Goal: Task Accomplishment & Management: Complete application form

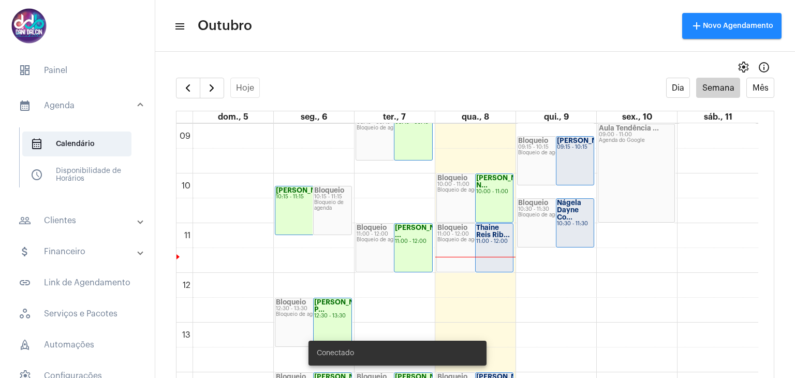
scroll to position [503, 0]
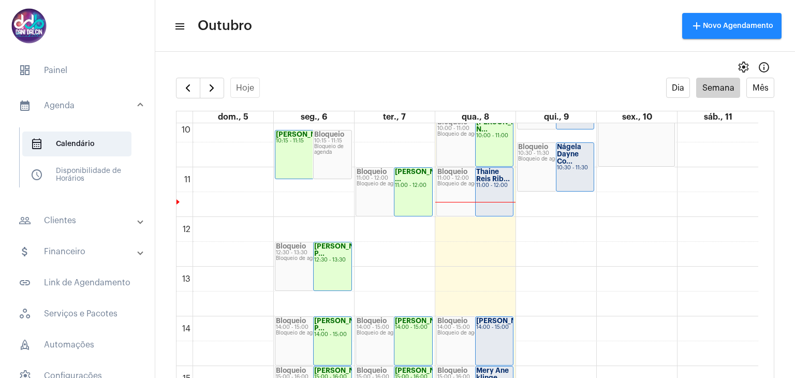
click at [56, 217] on mat-panel-title "people_outline Clientes" at bounding box center [79, 220] width 120 height 12
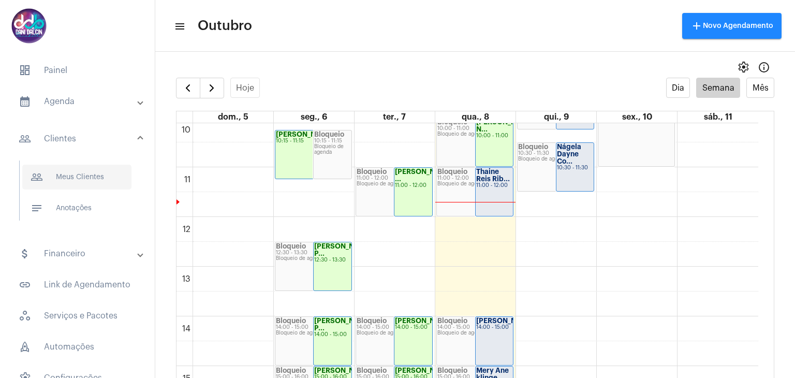
click at [81, 181] on span "people_outline Meus Clientes" at bounding box center [76, 177] width 109 height 25
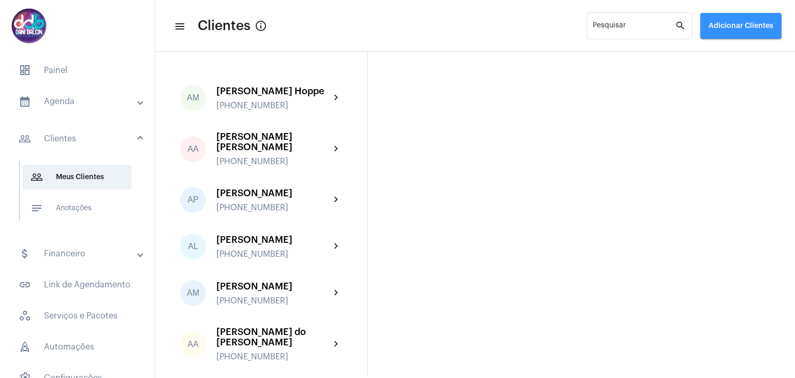
click at [737, 22] on span "Adicionar Clientes" at bounding box center [741, 25] width 65 height 7
click at [739, 49] on span "add Novo Cliente" at bounding box center [740, 54] width 60 height 19
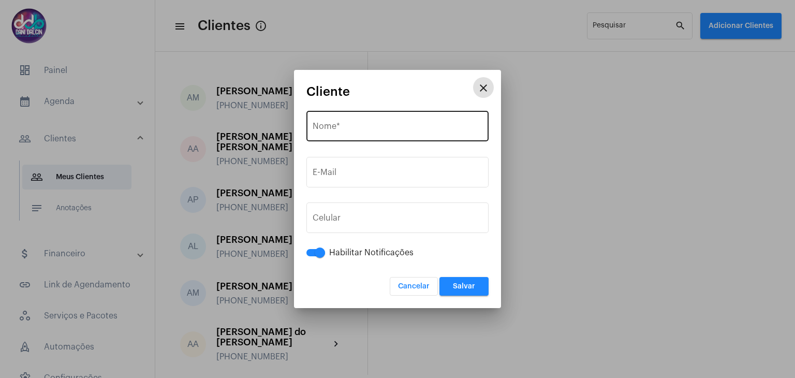
click at [412, 121] on div "Nome *" at bounding box center [398, 125] width 170 height 33
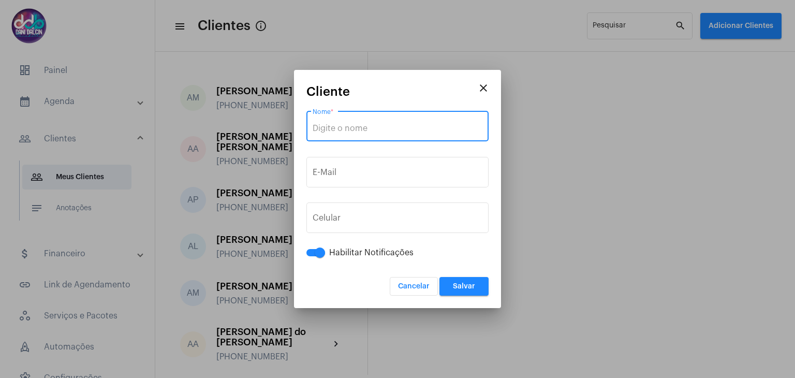
paste input "[PERSON_NAME] [PERSON_NAME]"
type input "[PERSON_NAME] [PERSON_NAME]"
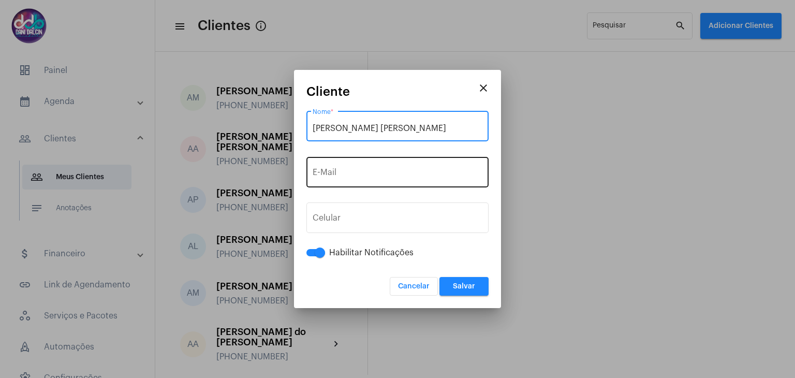
click at [362, 175] on input "E-Mail" at bounding box center [398, 174] width 170 height 9
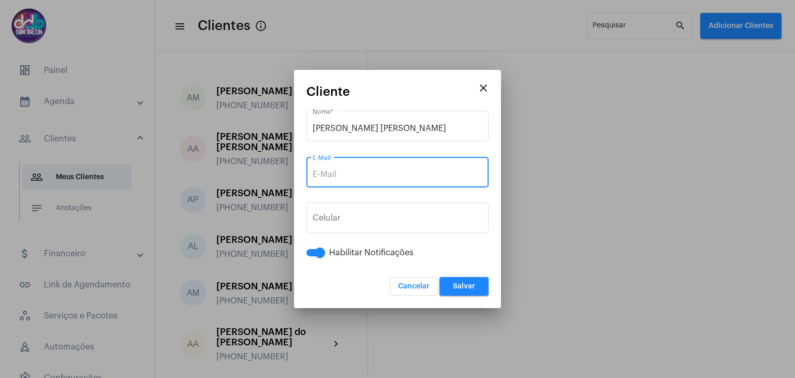
paste input "[EMAIL_ADDRESS][DOMAIN_NAME]"
type input "[EMAIL_ADDRESS][DOMAIN_NAME]"
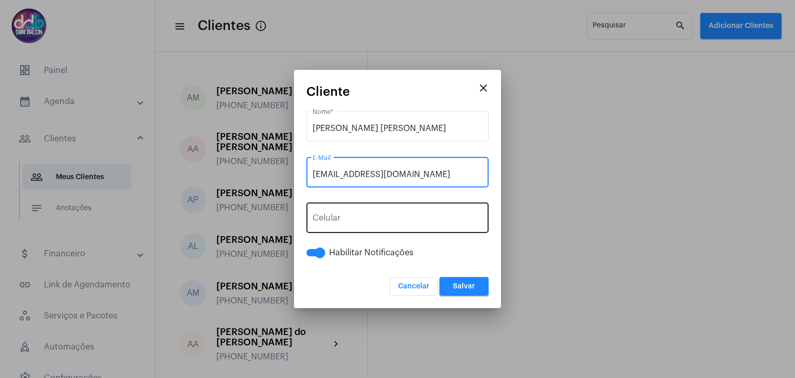
click at [386, 217] on input "tel" at bounding box center [398, 219] width 170 height 9
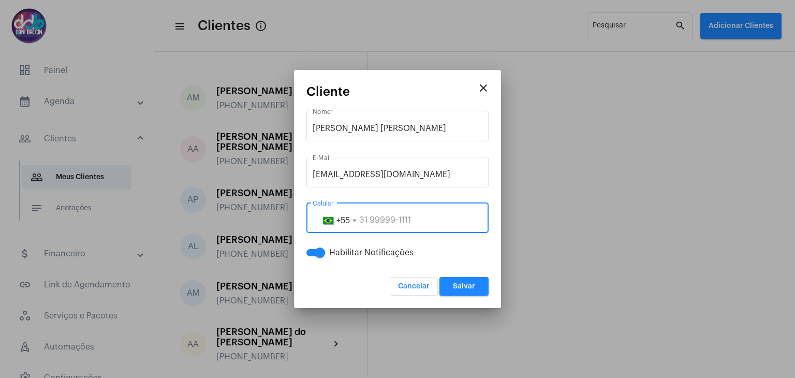
click at [386, 217] on input "tel" at bounding box center [398, 219] width 170 height 9
paste input "19992060618"
type input "19992060618"
click at [458, 283] on span "Salvar" at bounding box center [464, 286] width 22 height 7
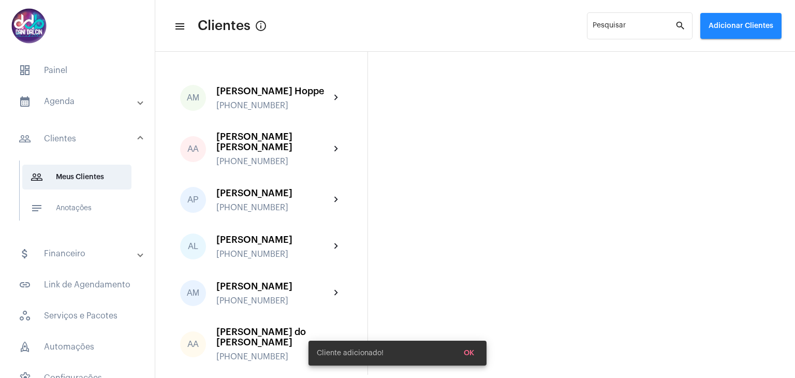
click at [79, 107] on mat-panel-title "calendar_month_outlined Agenda" at bounding box center [79, 101] width 120 height 12
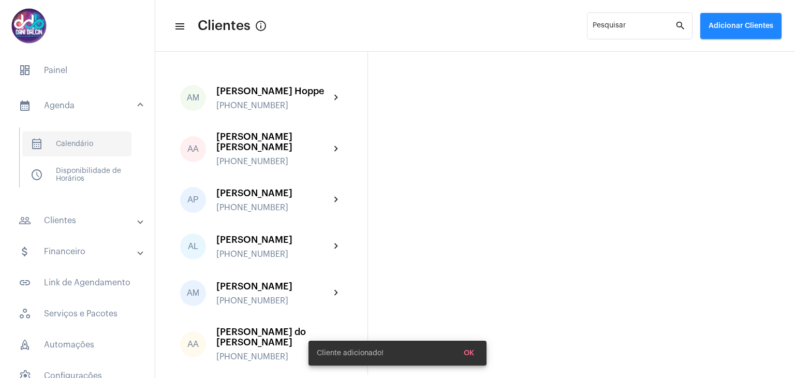
click at [85, 141] on span "calendar_month_outlined Calendário" at bounding box center [76, 144] width 109 height 25
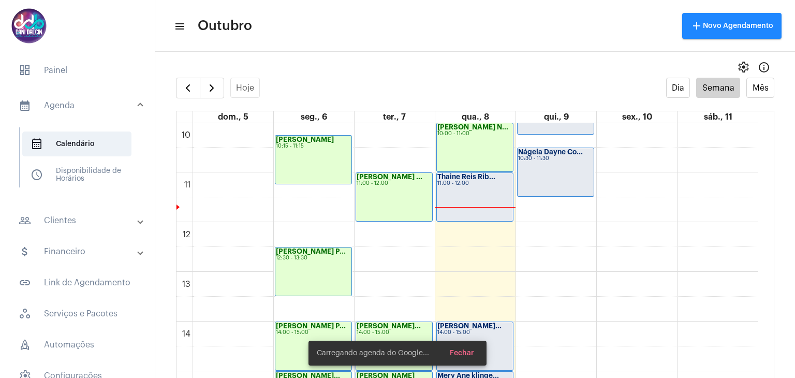
scroll to position [558, 0]
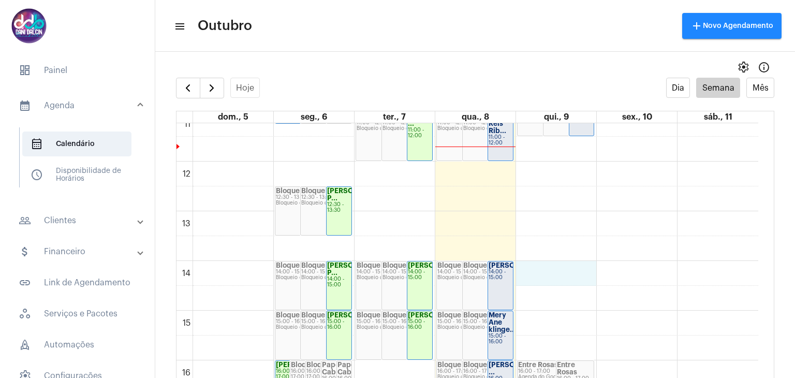
click at [564, 267] on div "00 01 02 03 04 05 06 07 08 09 10 11 12 13 14 15 16 17 18 19 20 21 22 23 [PERSON…" at bounding box center [468, 161] width 582 height 1193
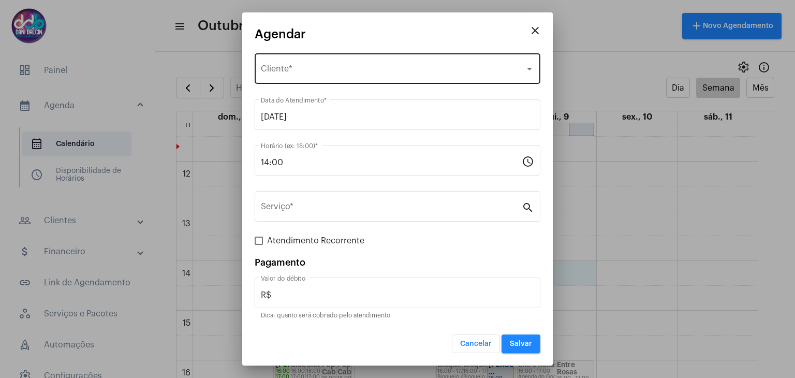
click at [365, 73] on div "Selecione o Cliente" at bounding box center [393, 70] width 264 height 9
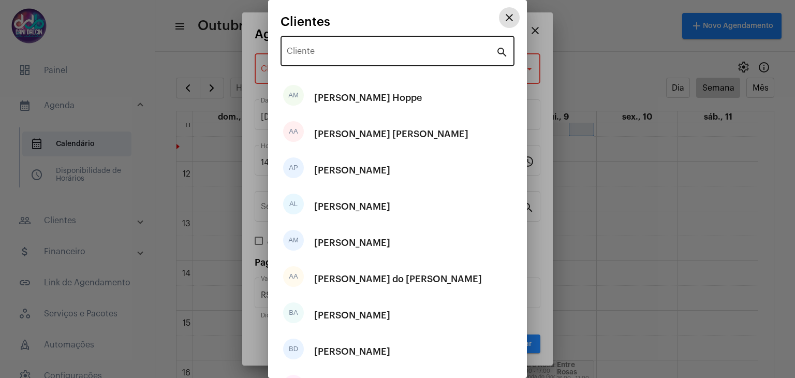
click at [369, 54] on input "Cliente" at bounding box center [391, 53] width 209 height 9
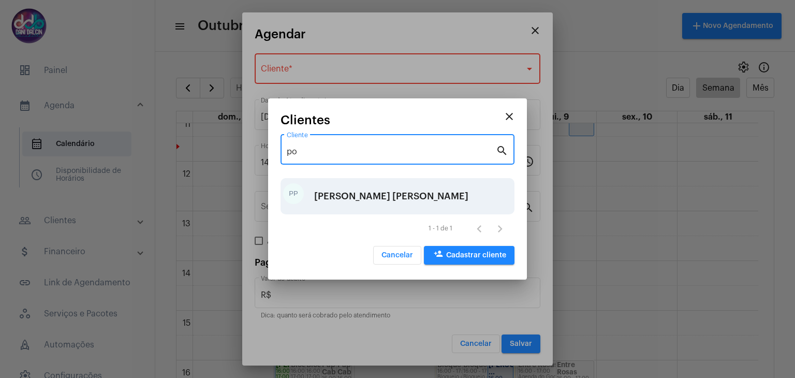
type input "po"
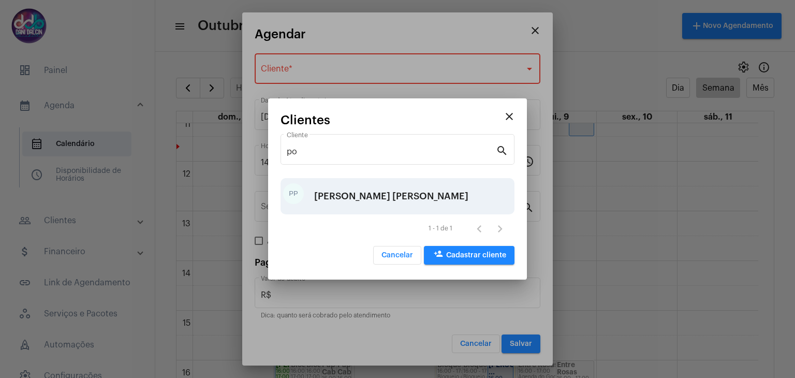
click at [396, 198] on div "[PERSON_NAME] [PERSON_NAME]" at bounding box center [391, 196] width 154 height 31
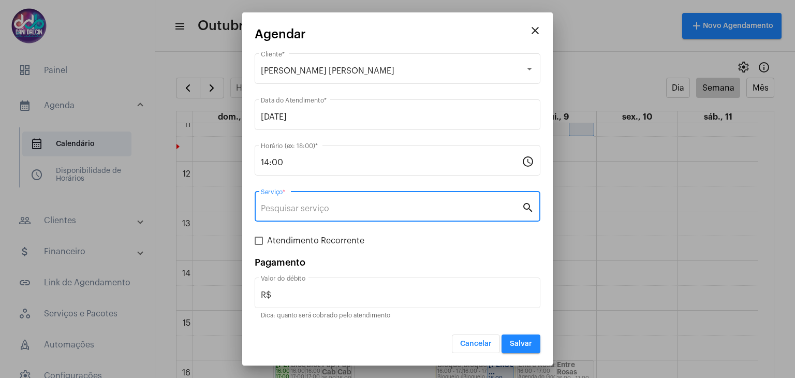
click at [324, 204] on input "Serviço *" at bounding box center [391, 208] width 261 height 9
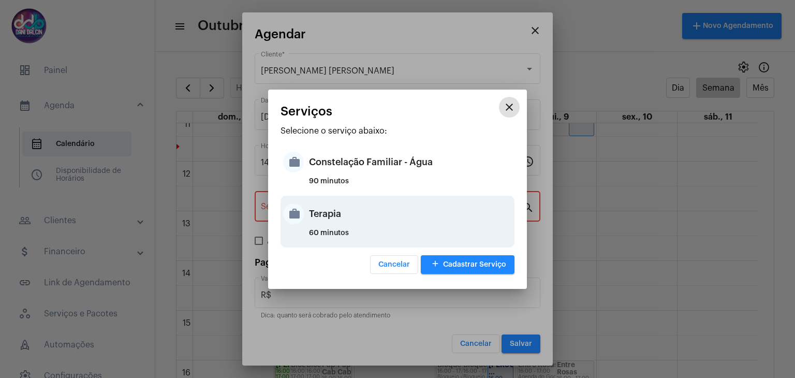
click at [331, 216] on div "Terapia" at bounding box center [410, 213] width 203 height 31
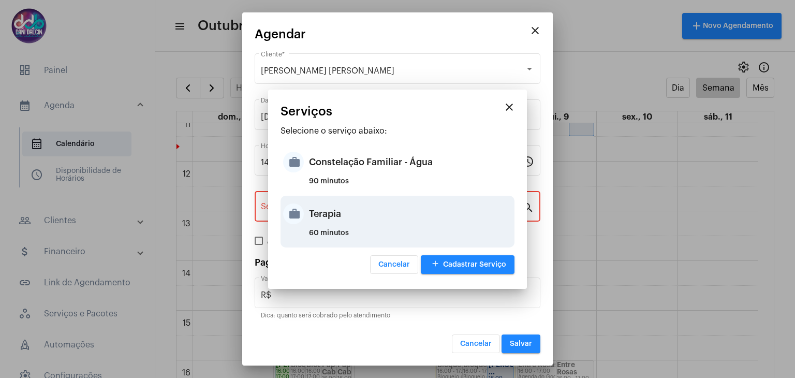
type input "Terapia"
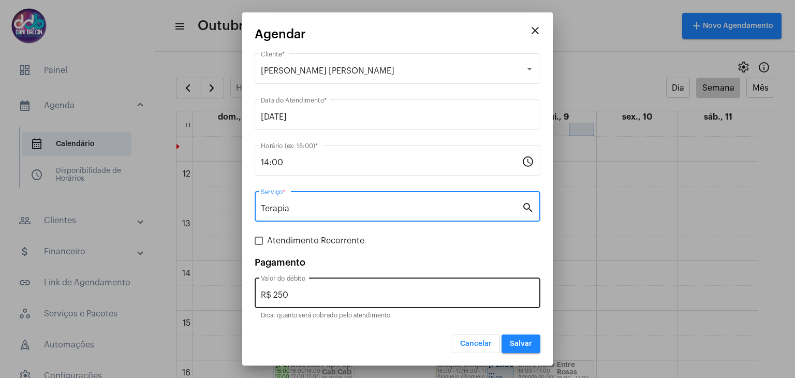
click at [332, 288] on div "R$ 250 Valor do débito" at bounding box center [397, 291] width 273 height 33
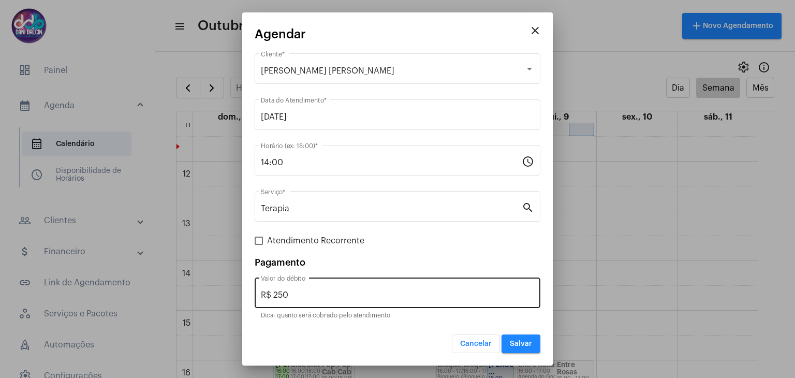
click at [332, 288] on div "R$ 250 Valor do débito" at bounding box center [397, 291] width 273 height 33
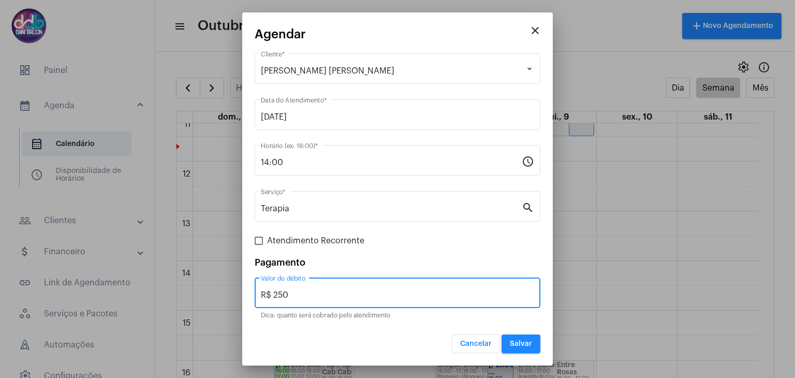
click at [332, 288] on div "R$ 250 Valor do débito" at bounding box center [397, 291] width 273 height 33
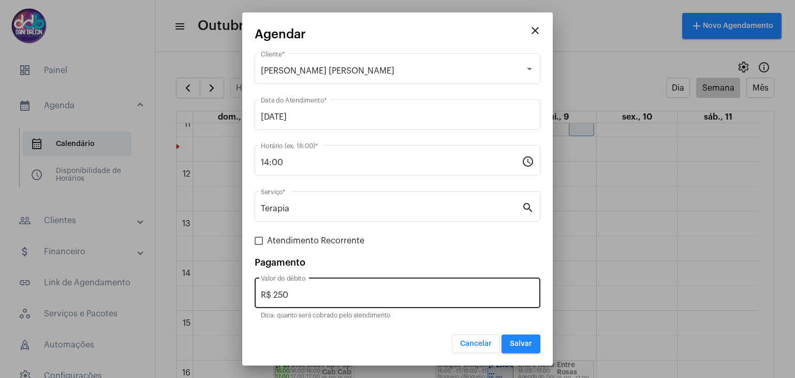
click at [332, 288] on div "R$ 250 Valor do débito" at bounding box center [397, 291] width 273 height 33
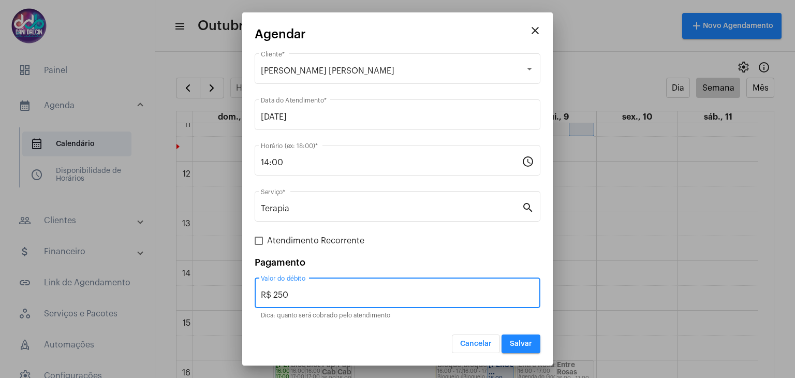
click at [325, 296] on input "R$ 250" at bounding box center [397, 295] width 273 height 9
click at [325, 295] on input "R$ 250" at bounding box center [397, 295] width 273 height 9
type input "R$ 150"
click at [534, 340] on button "Salvar" at bounding box center [521, 344] width 39 height 19
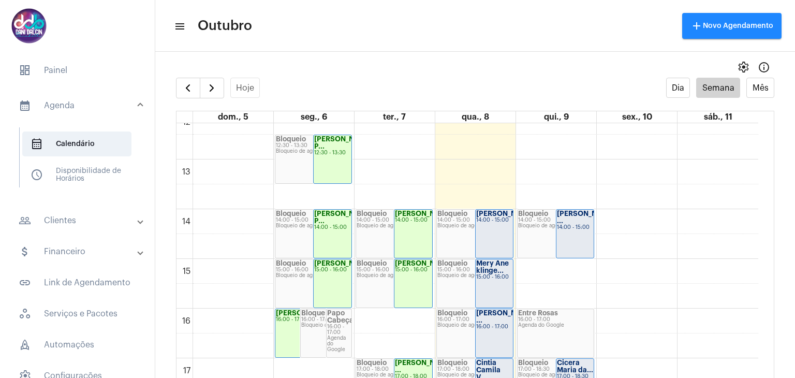
scroll to position [506, 0]
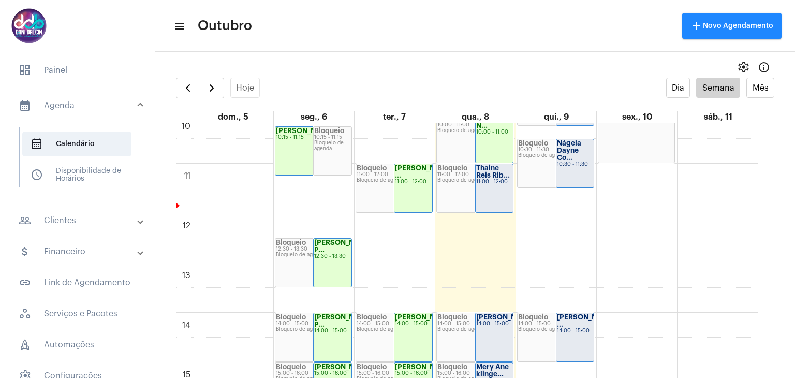
click at [484, 185] on div "Thaine Reis Rib... 11:00 - 12:00" at bounding box center [495, 188] width 38 height 48
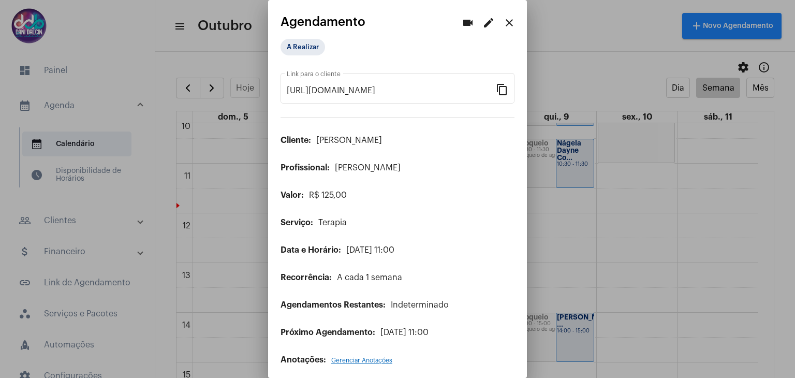
click at [483, 25] on mat-icon "edit" at bounding box center [489, 23] width 12 height 12
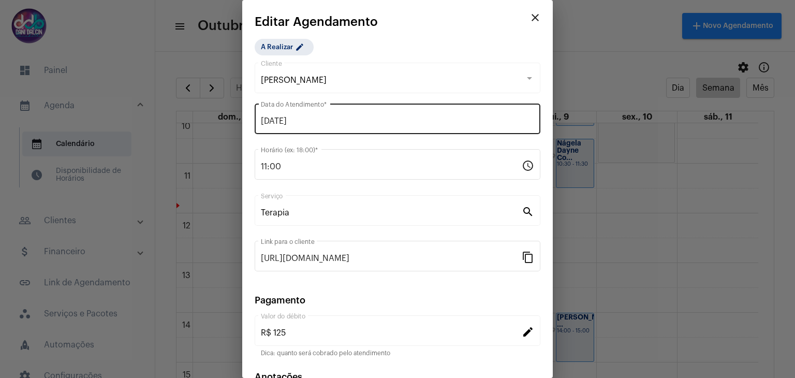
click at [316, 117] on input "[DATE]" at bounding box center [397, 121] width 273 height 9
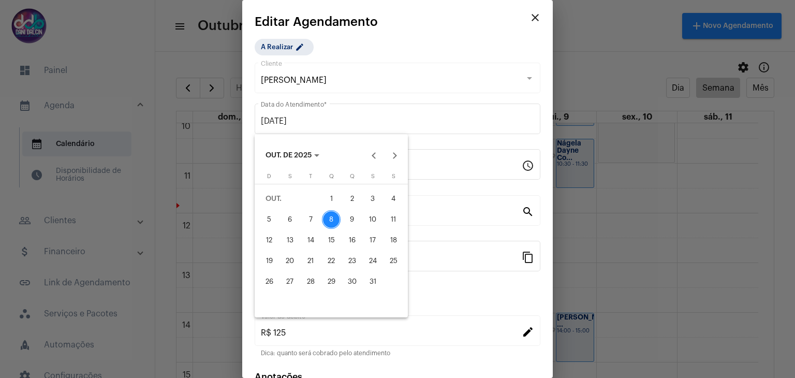
click at [352, 215] on div "9" at bounding box center [352, 219] width 19 height 19
type input "[DATE]"
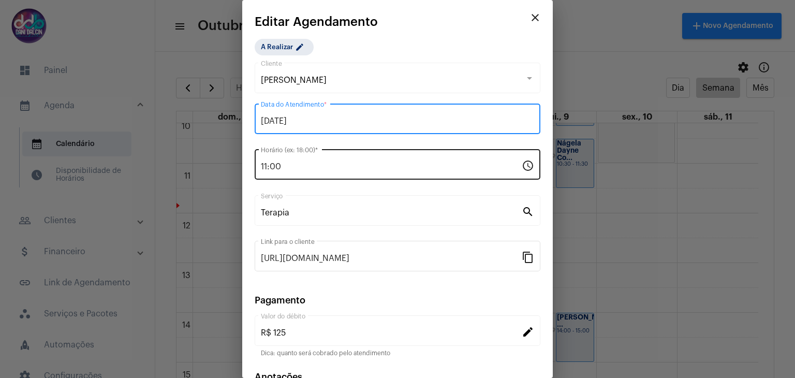
click at [315, 166] on input "11:00" at bounding box center [391, 166] width 261 height 9
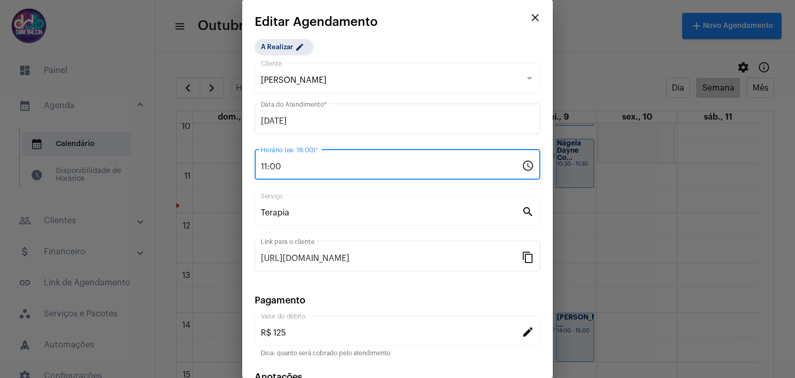
click at [315, 166] on input "11:00" at bounding box center [391, 166] width 261 height 9
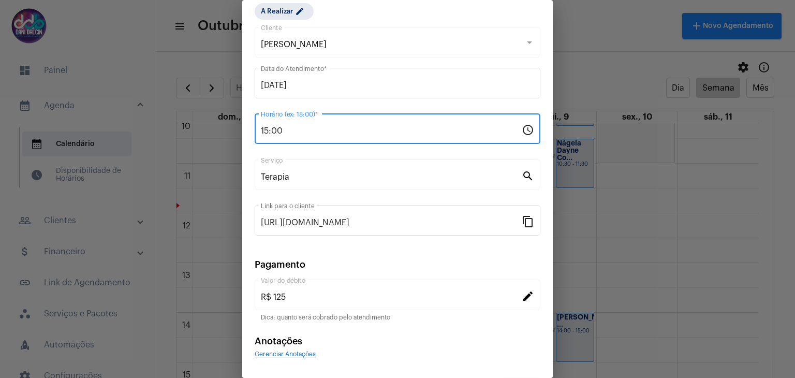
scroll to position [66, 0]
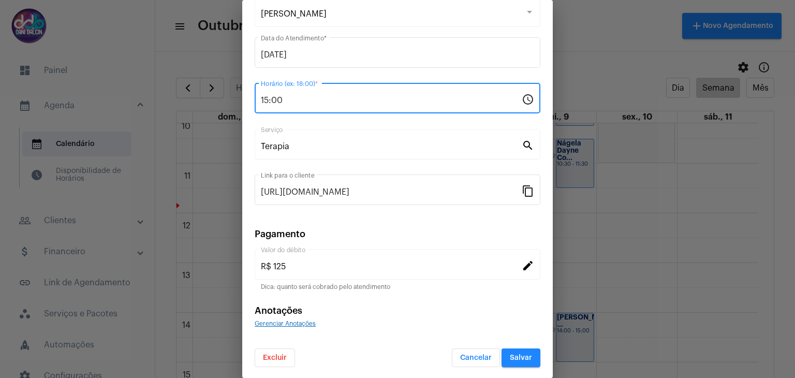
type input "15:00"
click at [517, 354] on span "Salvar" at bounding box center [521, 357] width 22 height 7
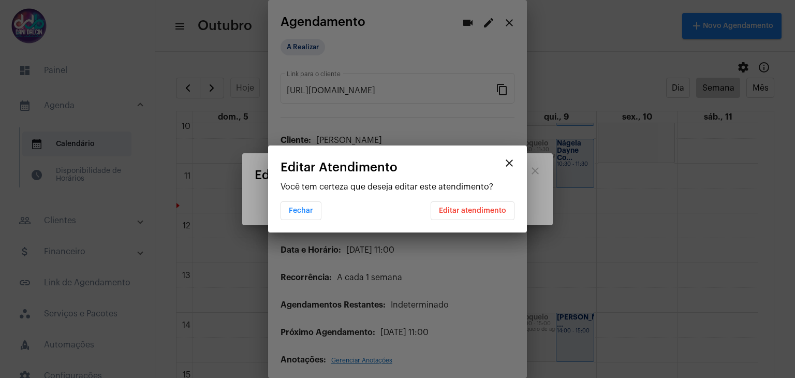
scroll to position [0, 0]
click at [475, 212] on span "Editar atendimento" at bounding box center [472, 210] width 67 height 7
